Goal: Find specific page/section: Find specific page/section

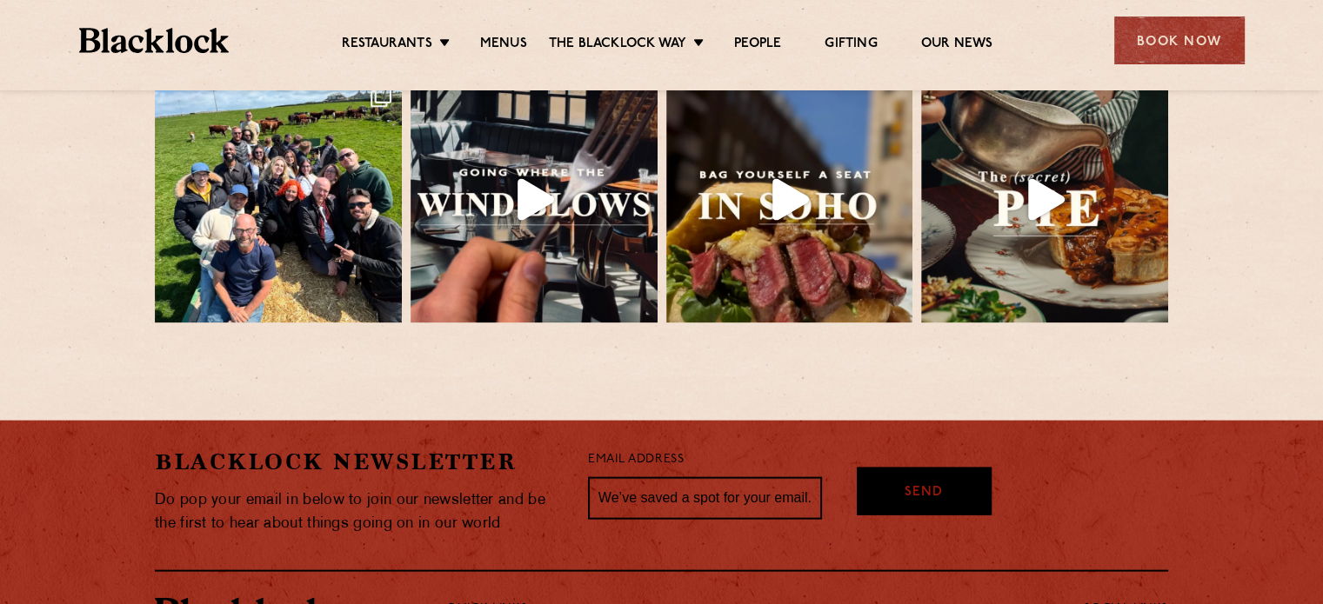
scroll to position [3874, 0]
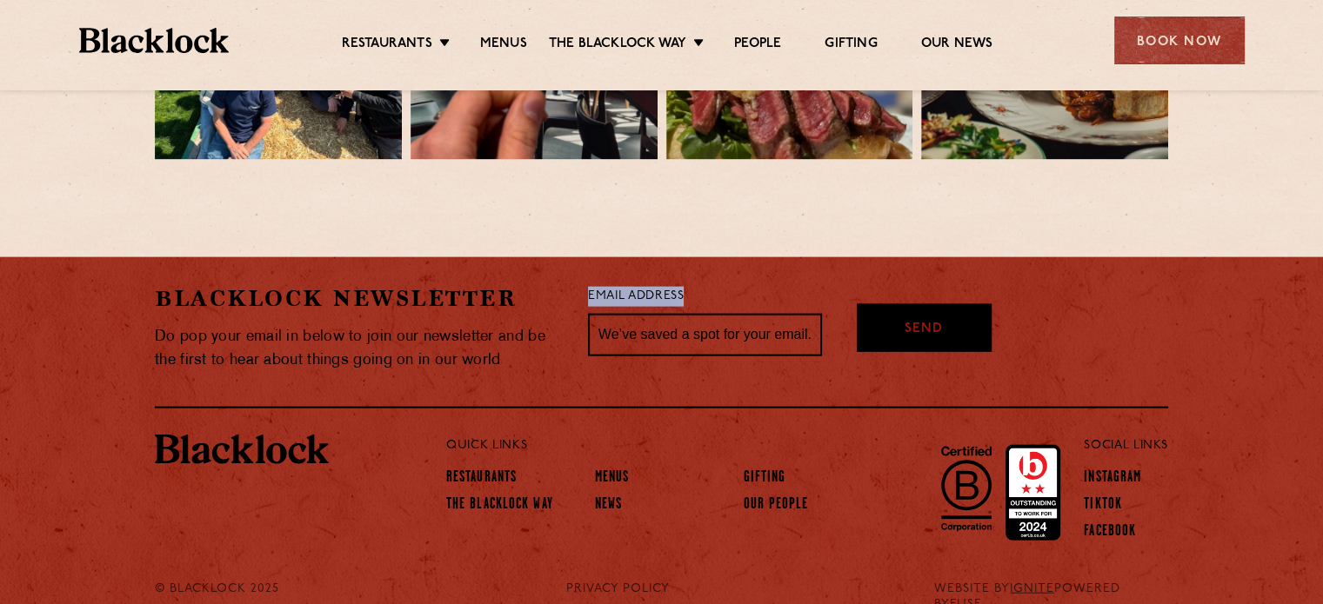
drag, startPoint x: 589, startPoint y: 261, endPoint x: 745, endPoint y: 261, distance: 156.5
click at [745, 283] on div "Email Address" at bounding box center [705, 328] width 260 height 90
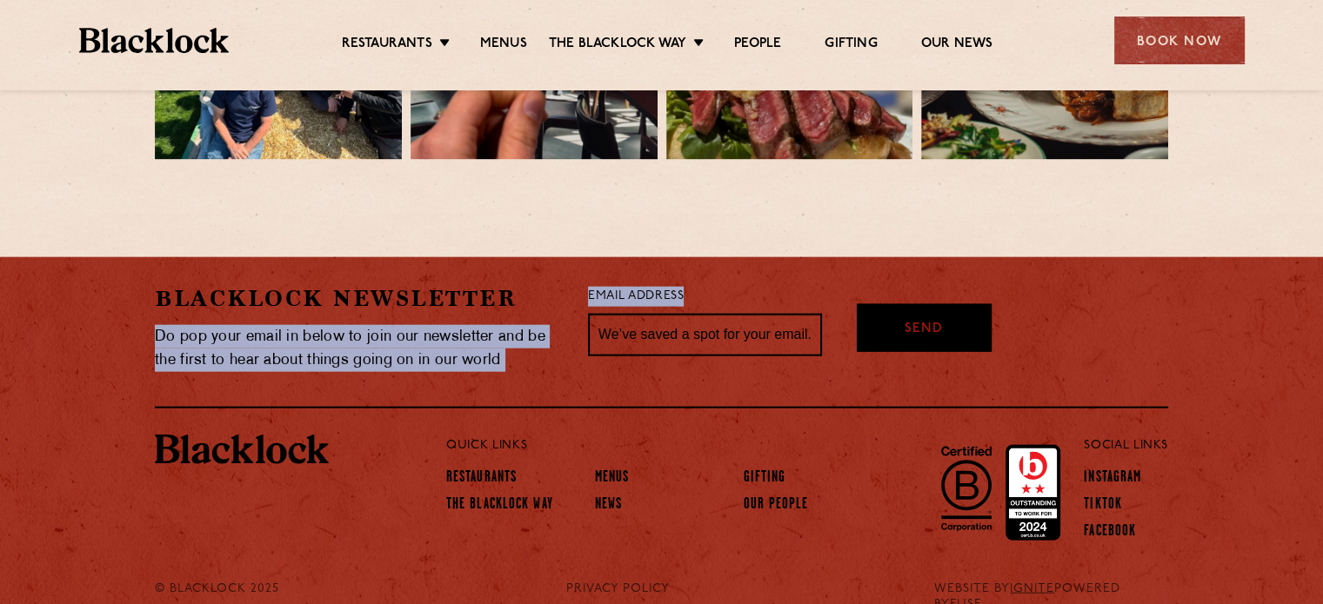
drag, startPoint x: 688, startPoint y: 267, endPoint x: 566, endPoint y: 263, distance: 121.8
click at [566, 283] on div "[PERSON_NAME] Newsletter Do pop your email in below to join our newsletter and …" at bounding box center [661, 328] width 1039 height 90
click at [566, 283] on div "[PERSON_NAME] Newsletter Do pop your email in below to join our newsletter and …" at bounding box center [358, 328] width 433 height 90
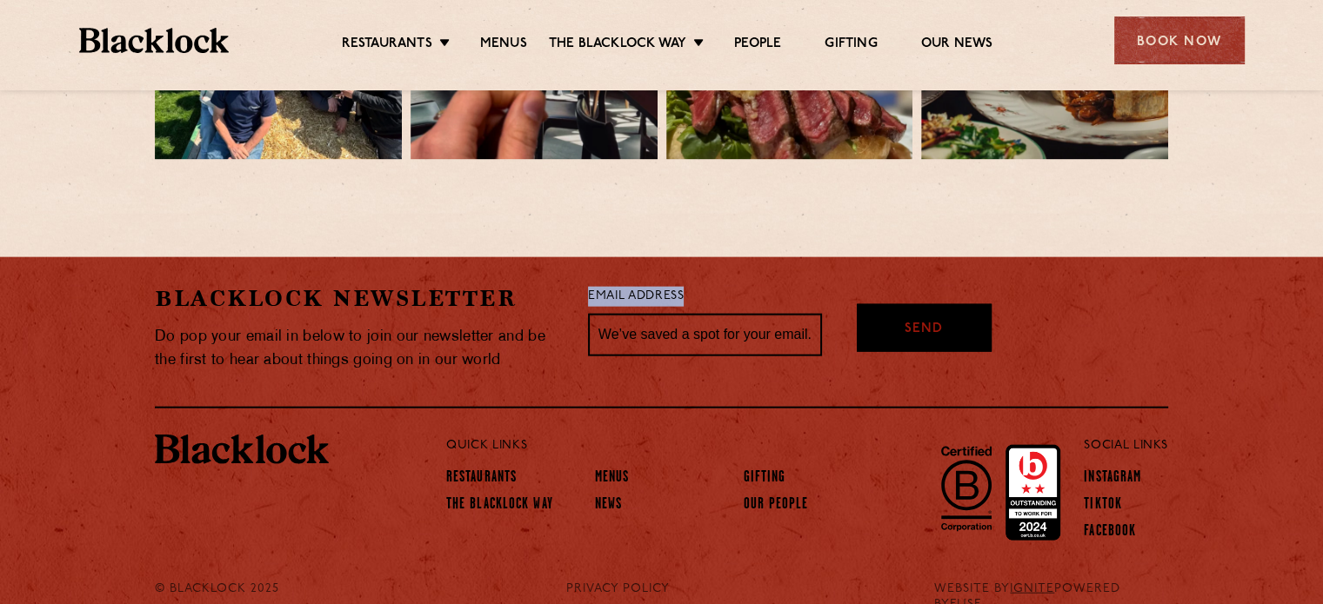
drag, startPoint x: 588, startPoint y: 259, endPoint x: 699, endPoint y: 259, distance: 111.3
click at [699, 283] on div "Email Address" at bounding box center [705, 328] width 260 height 90
drag, startPoint x: 699, startPoint y: 259, endPoint x: 584, endPoint y: 266, distance: 115.0
click at [584, 283] on div "Email Address" at bounding box center [705, 328] width 260 height 90
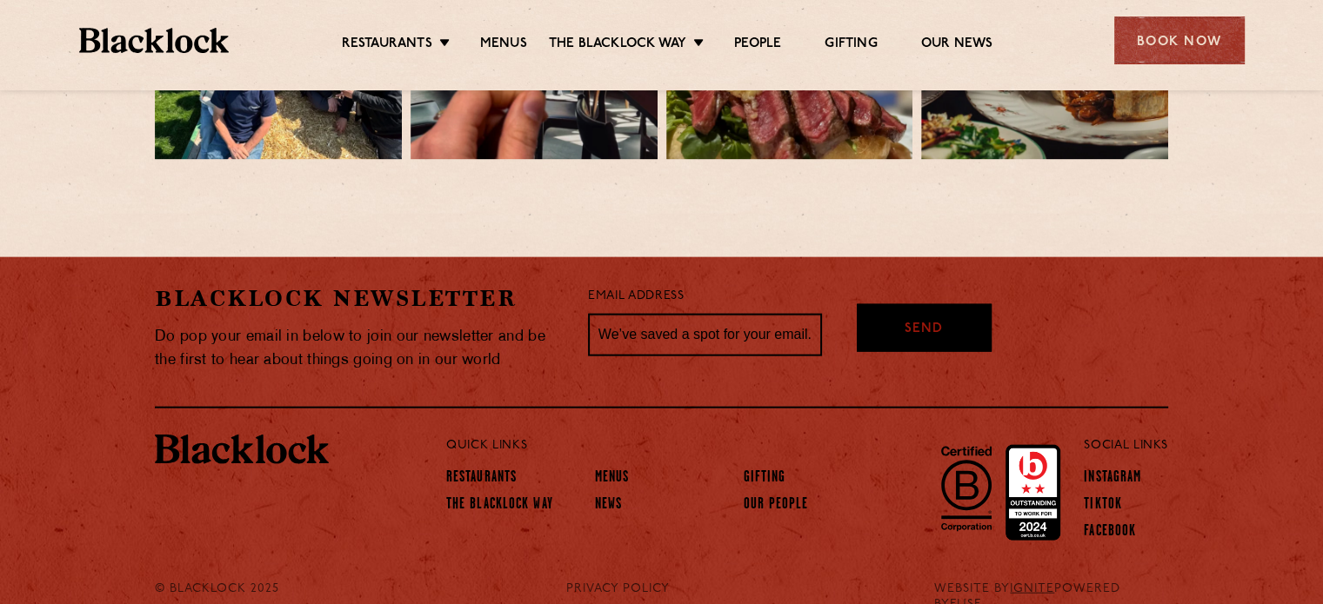
click at [584, 283] on div "Email Address" at bounding box center [705, 328] width 260 height 90
drag, startPoint x: 584, startPoint y: 266, endPoint x: 682, endPoint y: 269, distance: 97.4
click at [682, 283] on div "Email Address" at bounding box center [705, 328] width 260 height 90
click at [697, 283] on div "Email Address" at bounding box center [705, 328] width 260 height 90
click at [671, 466] on li "Menus" at bounding box center [662, 479] width 135 height 27
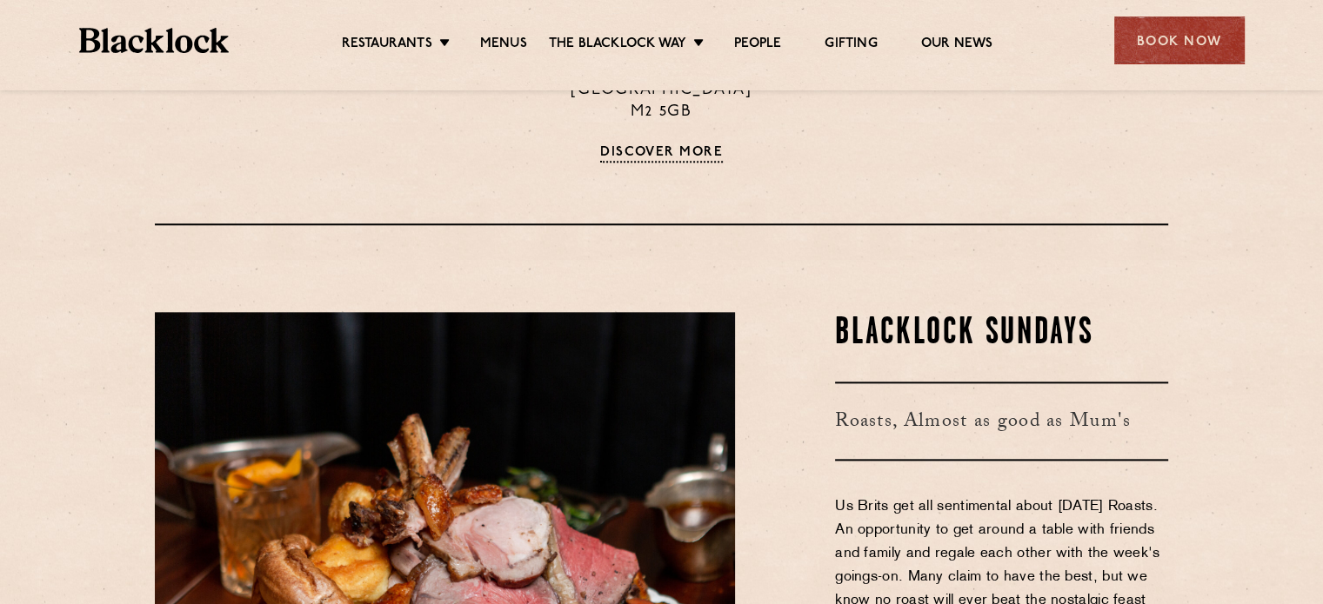
scroll to position [1960, 0]
